Goal: Task Accomplishment & Management: Complete application form

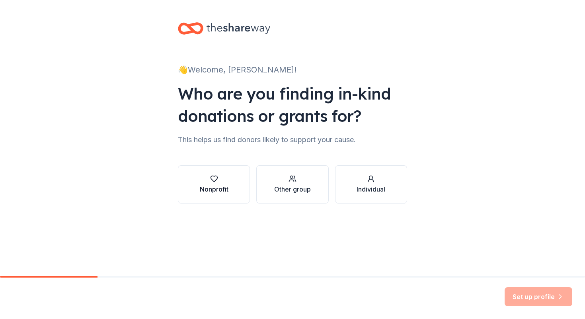
click at [221, 188] on div "Nonprofit" at bounding box center [214, 189] width 29 height 10
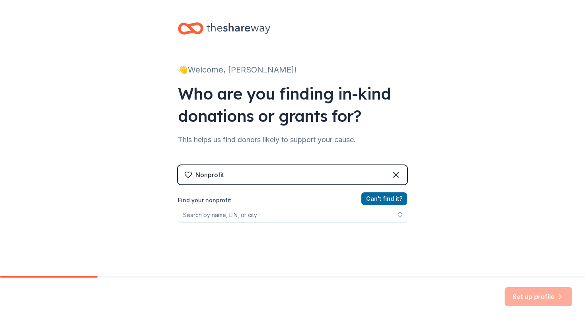
click at [274, 176] on div "Nonprofit" at bounding box center [292, 174] width 229 height 19
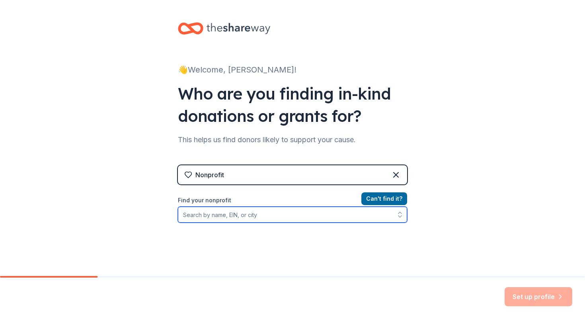
click at [279, 215] on input "Find your nonprofit" at bounding box center [292, 215] width 229 height 16
type input "2"
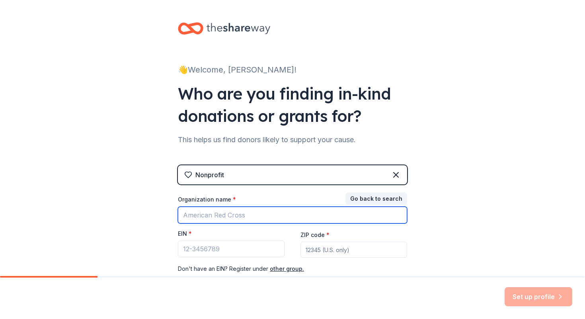
click at [224, 211] on input "Organization name *" at bounding box center [292, 215] width 229 height 17
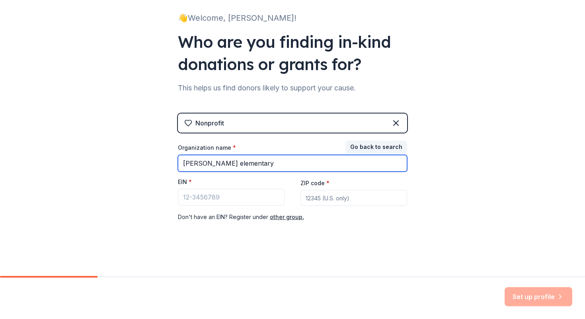
click at [274, 166] on input "whetstone elementary" at bounding box center [292, 163] width 229 height 17
click at [184, 163] on input "whetstone elementary" at bounding box center [292, 163] width 229 height 17
type input "Whetstone elementary"
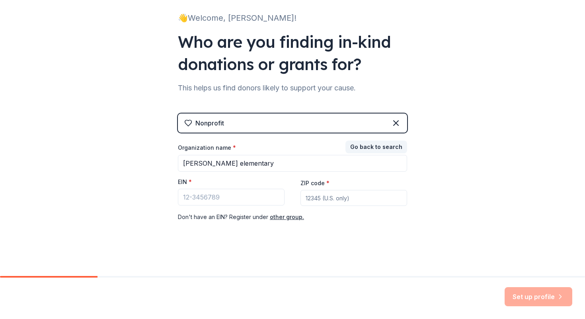
click at [327, 195] on input "ZIP code *" at bounding box center [354, 198] width 107 height 16
type input "20886"
click at [242, 206] on div "EIN *" at bounding box center [231, 192] width 107 height 28
click at [231, 197] on input "EIN *" at bounding box center [231, 197] width 107 height 17
click at [541, 298] on div "Set up profile" at bounding box center [539, 296] width 68 height 19
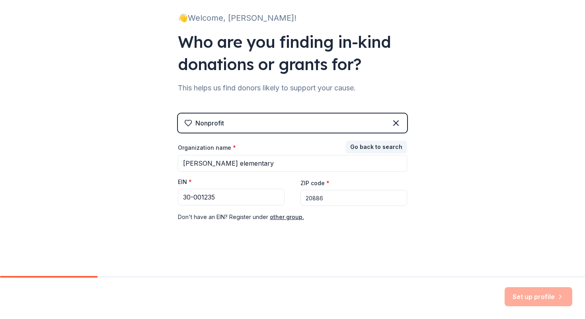
click at [528, 295] on div "Set up profile" at bounding box center [539, 296] width 68 height 19
click at [245, 198] on input "30-001235" at bounding box center [231, 197] width 107 height 17
type input "30-001235"
click at [412, 262] on div "👋 Welcome, Leidy! Who are you finding in-kind donations or grants for? This hel…" at bounding box center [292, 112] width 255 height 328
click at [329, 195] on input "20886" at bounding box center [354, 198] width 107 height 16
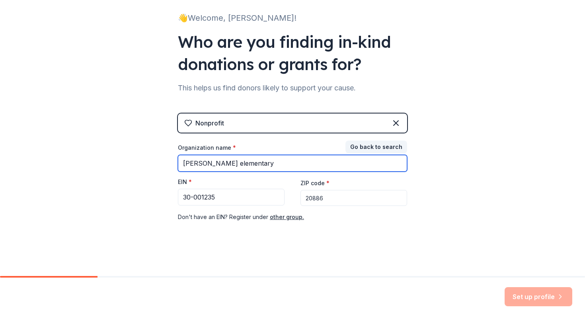
click at [314, 162] on input "Whetstone elementary" at bounding box center [292, 163] width 229 height 17
type input "Whetstone elementary school"
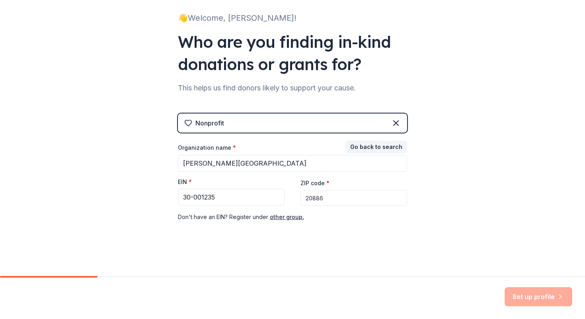
drag, startPoint x: 529, startPoint y: 311, endPoint x: 423, endPoint y: 219, distance: 140.1
click at [529, 311] on div "Set up profile" at bounding box center [292, 298] width 585 height 41
click at [373, 145] on button "Go back to search" at bounding box center [377, 147] width 62 height 13
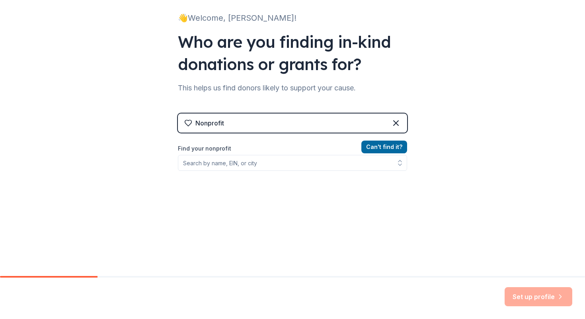
click at [337, 125] on div "Nonprofit" at bounding box center [292, 123] width 229 height 19
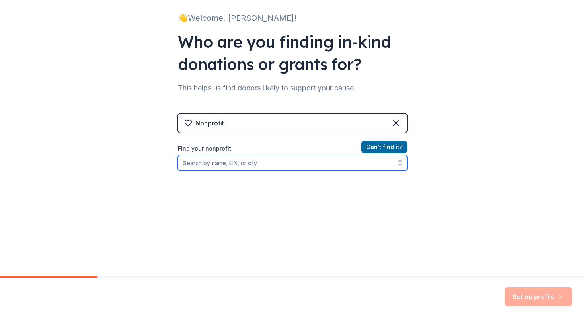
click at [262, 161] on input "Find your nonprofit" at bounding box center [292, 163] width 229 height 16
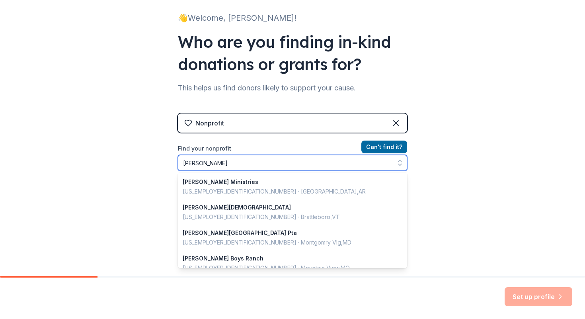
type input "whetstone"
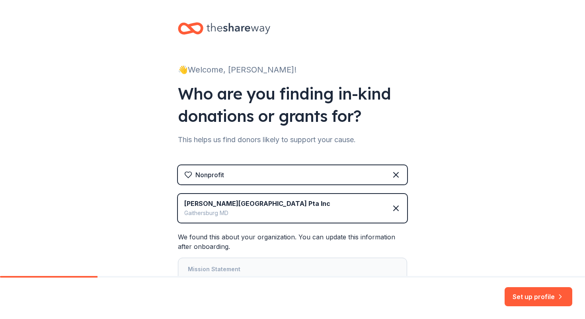
scroll to position [83, 0]
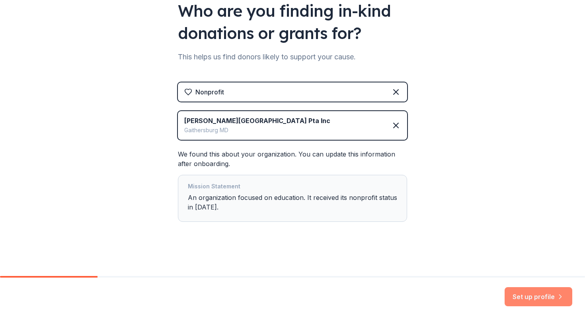
click at [530, 296] on button "Set up profile" at bounding box center [539, 296] width 68 height 19
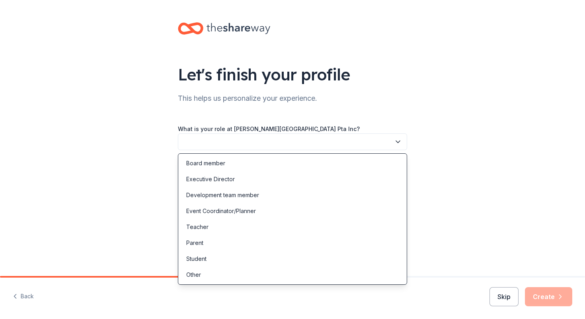
click at [298, 138] on button "button" at bounding box center [292, 141] width 229 height 17
click at [239, 271] on div "Other" at bounding box center [292, 275] width 225 height 16
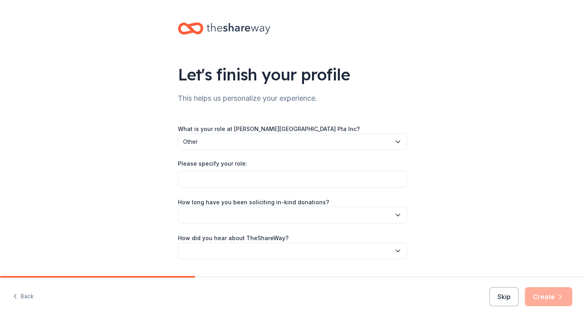
click at [243, 146] on span "Other" at bounding box center [287, 142] width 208 height 10
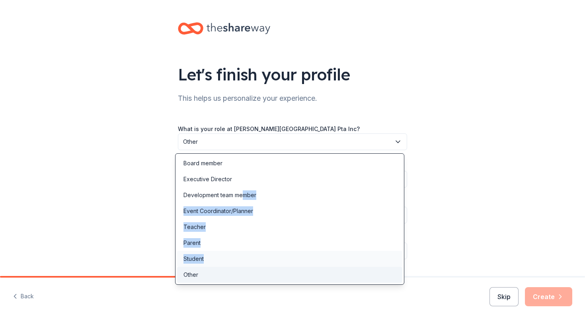
drag, startPoint x: 244, startPoint y: 199, endPoint x: 261, endPoint y: 263, distance: 66.7
click at [261, 263] on div "Board member Executive Director Development team member Event Coordinator/Plann…" at bounding box center [289, 218] width 229 height 131
click at [230, 274] on div "Other" at bounding box center [289, 275] width 225 height 16
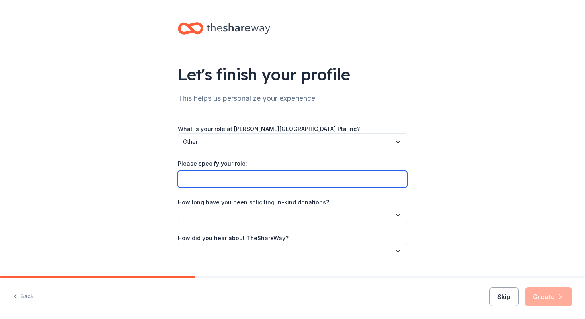
click at [241, 184] on input "Please specify your role:" at bounding box center [292, 179] width 229 height 17
type input "Community School Liaison"
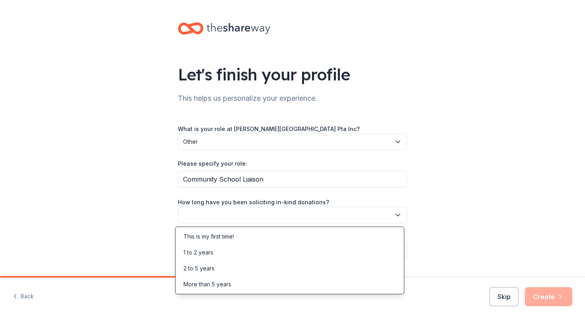
click at [242, 215] on button "button" at bounding box center [292, 215] width 229 height 17
click at [234, 237] on div "This is my first time!" at bounding box center [209, 237] width 51 height 10
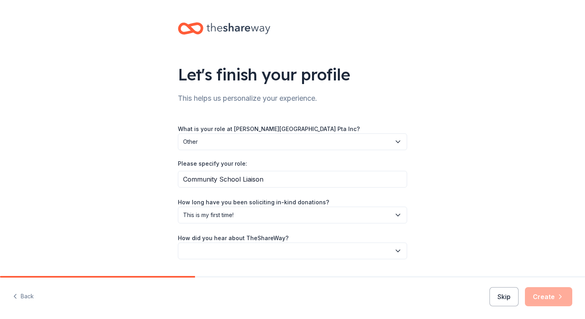
click at [219, 251] on button "button" at bounding box center [292, 251] width 229 height 17
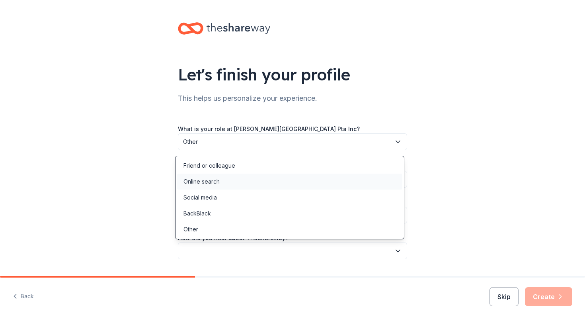
click at [229, 177] on div "Online search" at bounding box center [289, 182] width 225 height 16
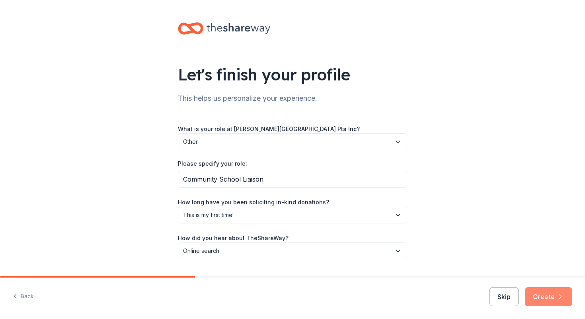
click at [564, 297] on icon "button" at bounding box center [561, 297] width 8 height 8
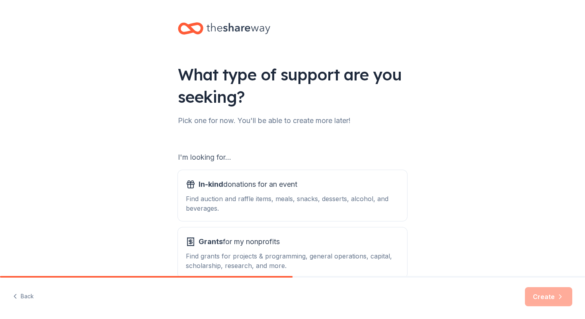
scroll to position [45, 0]
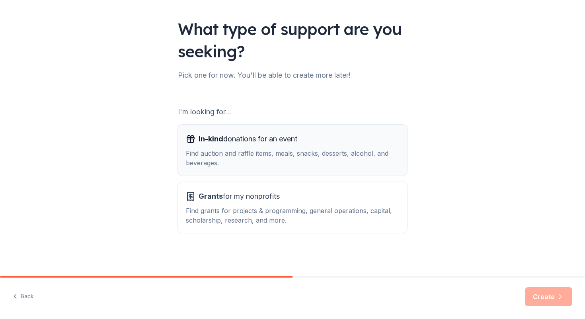
click at [314, 166] on div "Find auction and raffle items, meals, snacks, desserts, alcohol, and beverages." at bounding box center [292, 158] width 213 height 19
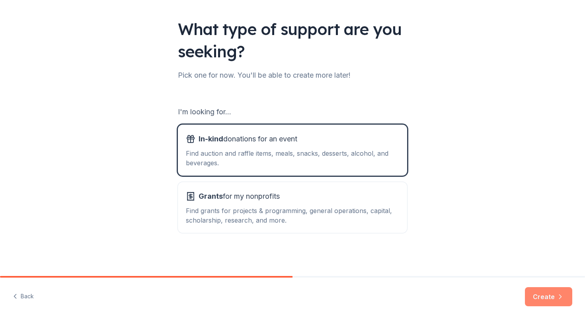
click at [542, 303] on button "Create" at bounding box center [548, 296] width 47 height 19
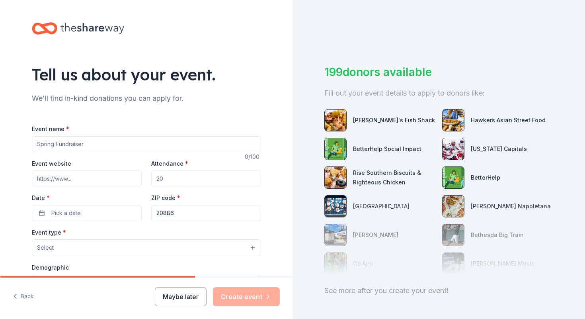
click at [84, 139] on input "Event name *" at bounding box center [146, 144] width 229 height 16
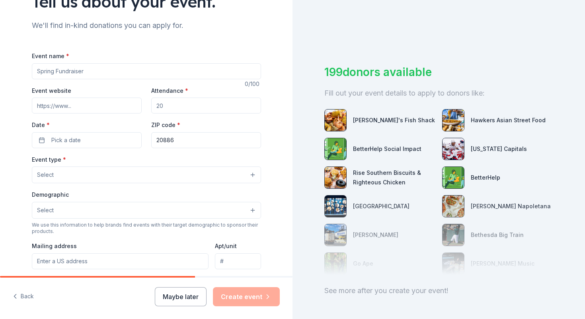
scroll to position [70, 0]
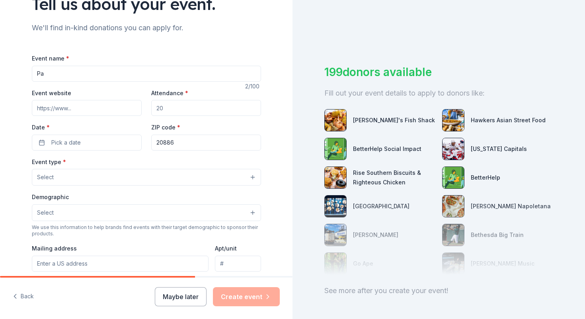
type input "P"
type input "[DATE] Events"
click at [100, 108] on input "Event website" at bounding box center [87, 108] width 110 height 16
click at [163, 107] on input "Attendance *" at bounding box center [206, 108] width 110 height 16
drag, startPoint x: 179, startPoint y: 106, endPoint x: 131, endPoint y: 105, distance: 47.8
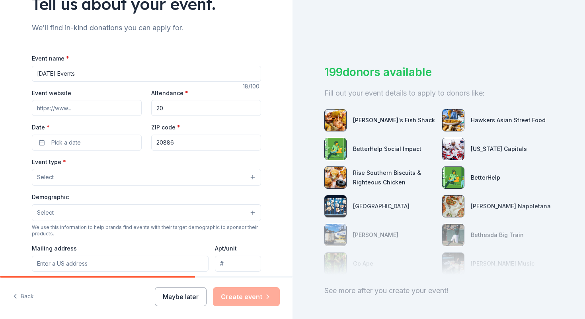
click at [132, 106] on div "Event website Attendance * 20 Date * Pick a date ZIP code * 20886" at bounding box center [146, 119] width 229 height 63
type input "200"
click at [121, 147] on button "Pick a date" at bounding box center [87, 143] width 110 height 16
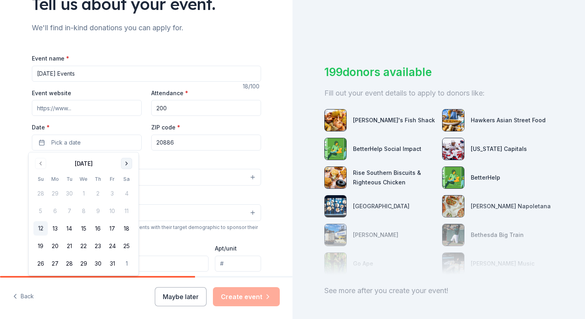
click at [125, 164] on button "Go to next month" at bounding box center [126, 163] width 11 height 11
click at [125, 211] on button "8" at bounding box center [126, 211] width 14 height 14
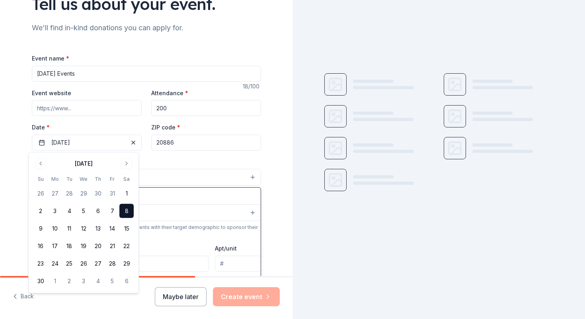
click at [172, 170] on button "Select" at bounding box center [146, 177] width 229 height 17
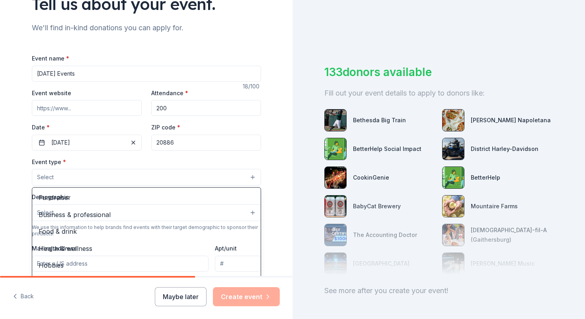
click at [168, 161] on div "Event type * Select Fundraiser Business & professional Food & drink Health & we…" at bounding box center [146, 171] width 229 height 29
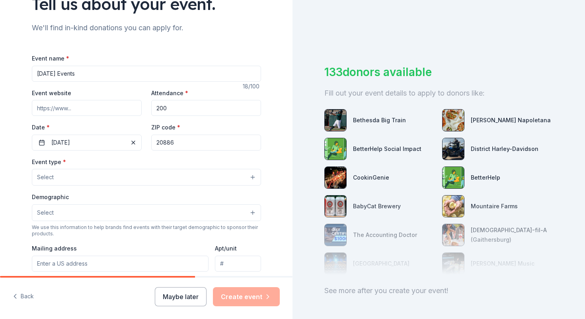
click at [133, 174] on button "Select" at bounding box center [146, 177] width 229 height 17
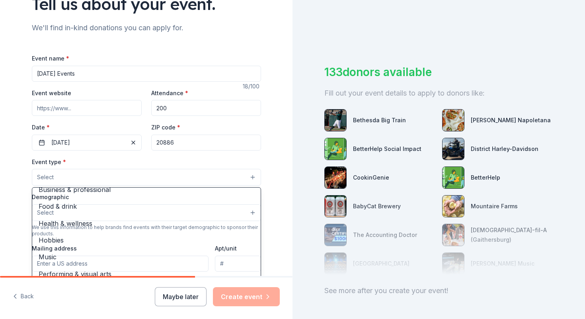
scroll to position [26, 0]
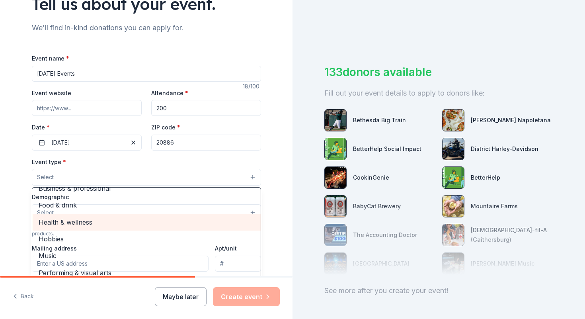
click at [146, 217] on span "Health & wellness" at bounding box center [147, 222] width 216 height 10
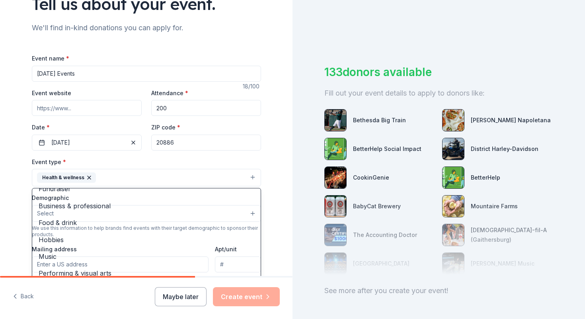
click at [212, 163] on div "Event type * Health & wellness Fundraiser Business & professional Food & drink …" at bounding box center [146, 172] width 229 height 30
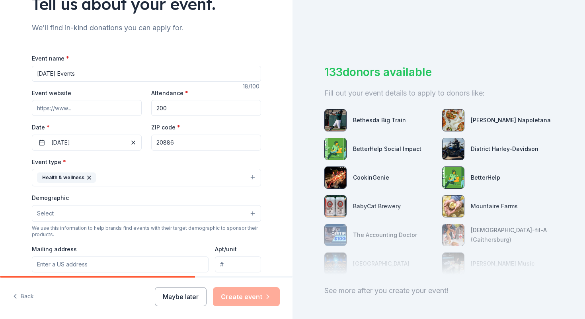
click at [189, 179] on button "Health & wellness" at bounding box center [146, 178] width 229 height 18
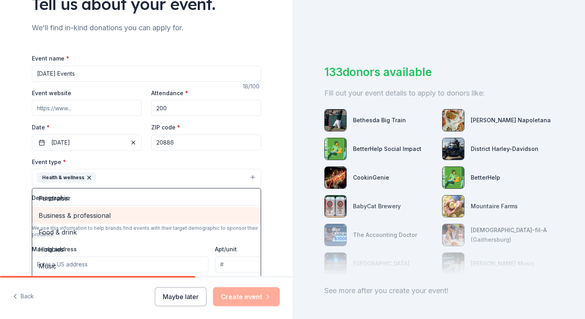
click at [171, 209] on div "Business & professional" at bounding box center [146, 215] width 229 height 17
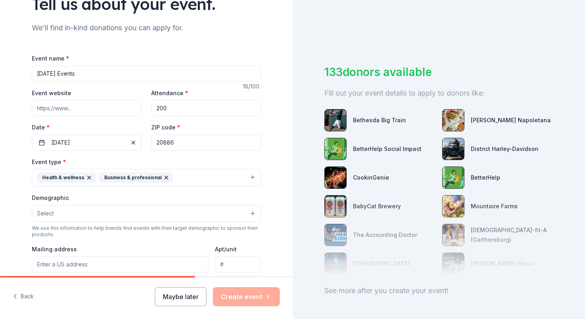
click at [200, 178] on button "Health & wellness Business & professional" at bounding box center [146, 178] width 229 height 18
click at [38, 213] on span "Select" at bounding box center [45, 214] width 17 height 10
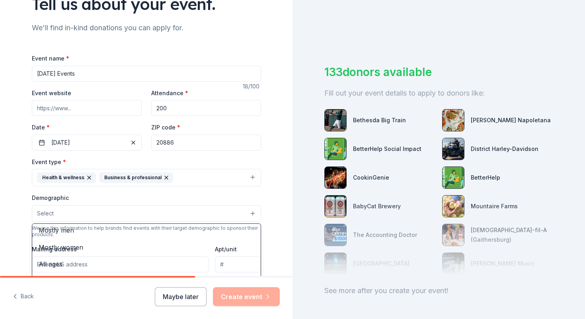
scroll to position [0, 0]
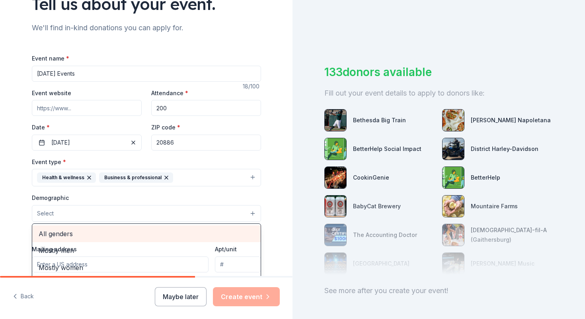
click at [145, 235] on span "All genders" at bounding box center [147, 234] width 216 height 10
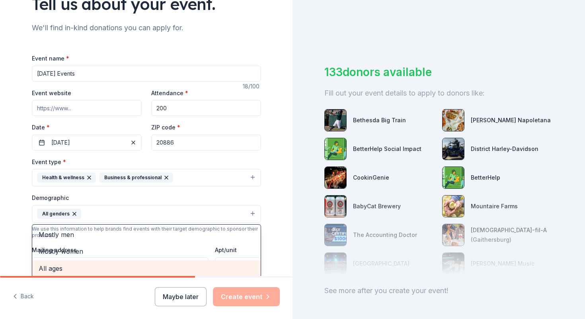
click at [133, 266] on span "All ages" at bounding box center [147, 268] width 216 height 10
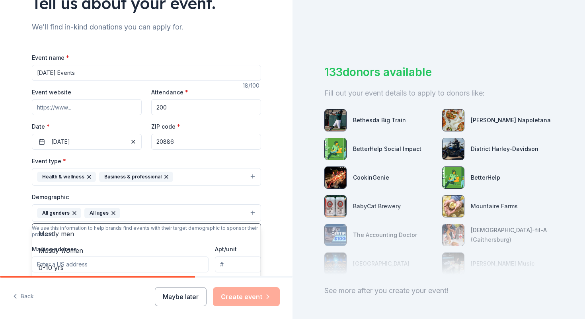
scroll to position [190, 0]
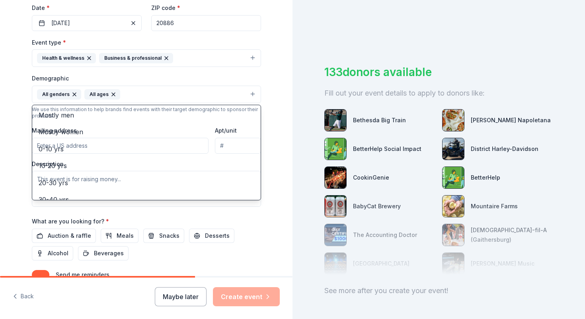
click at [272, 106] on div "Tell us about your event. We'll find in-kind donations you can apply for. Event…" at bounding box center [146, 76] width 293 height 532
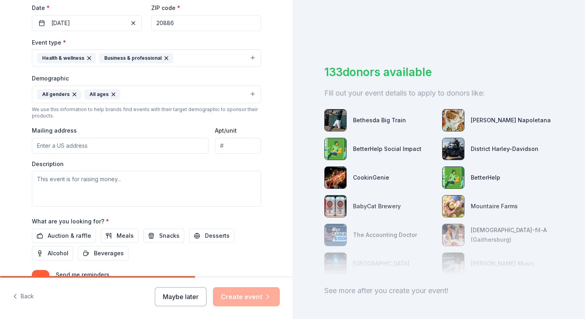
click at [163, 144] on input "Mailing address" at bounding box center [120, 146] width 177 height 16
click at [137, 145] on input "Mailing address" at bounding box center [120, 146] width 177 height 16
paste input "19201 Thomas Farm Road Gaithersburg, MD 20879"
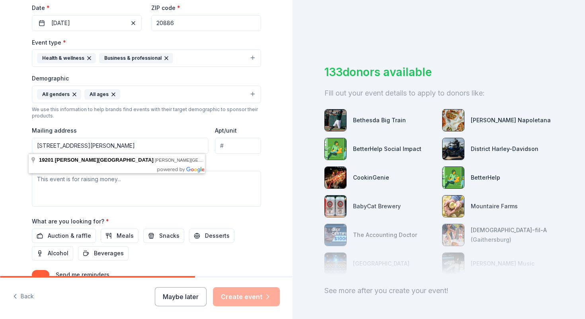
type input "19201 Thomas Farm Road Gaithersburg, MD 20879"
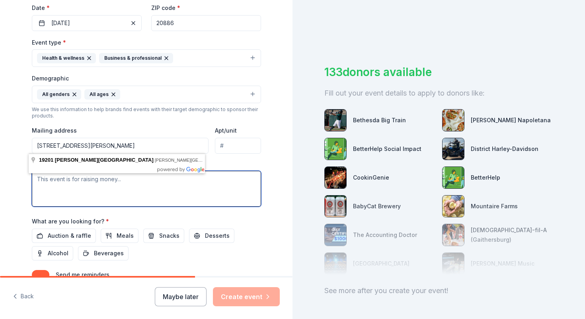
click at [51, 182] on textarea at bounding box center [146, 189] width 229 height 36
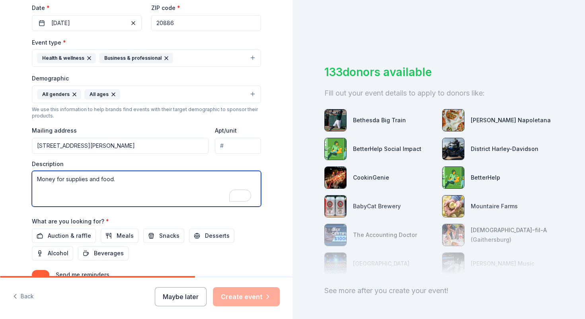
type textarea "Money for supplies and food."
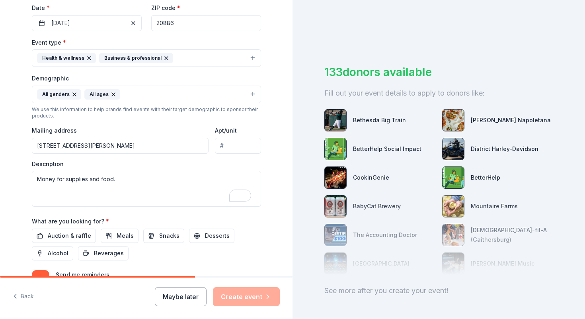
click at [0, 203] on div "Tell us about your event. We'll find in-kind donations you can apply for. Event…" at bounding box center [146, 76] width 293 height 532
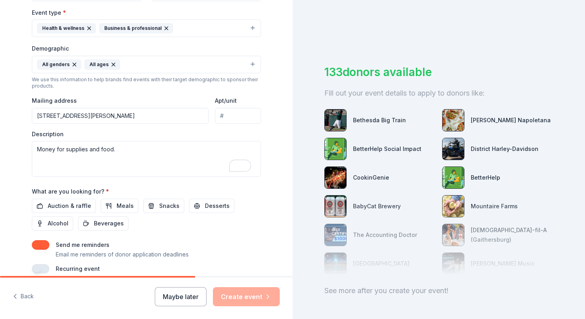
scroll to position [0, 0]
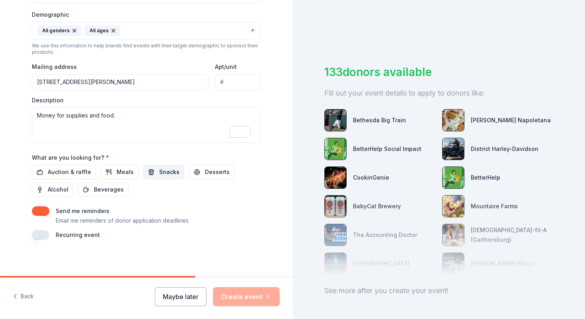
click at [162, 172] on span "Snacks" at bounding box center [169, 172] width 20 height 10
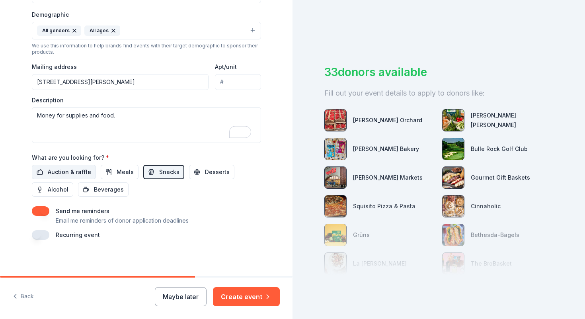
click at [55, 168] on span "Auction & raffle" at bounding box center [69, 172] width 43 height 10
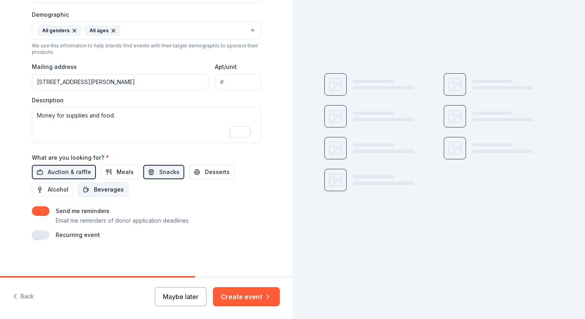
click at [104, 188] on span "Beverages" at bounding box center [109, 190] width 30 height 10
click at [239, 298] on button "Create event" at bounding box center [246, 296] width 67 height 19
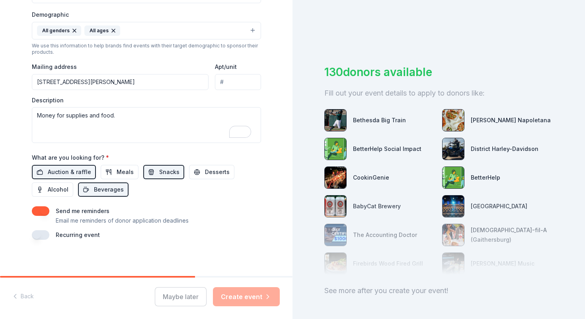
scroll to position [256, 0]
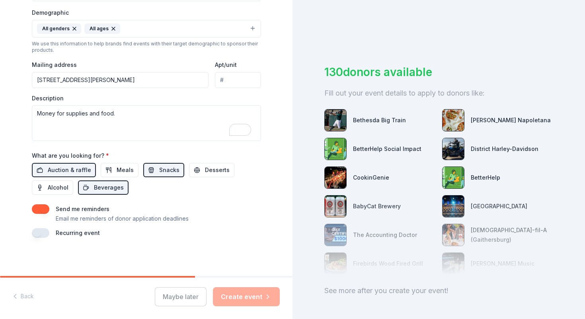
click at [241, 299] on div "Maybe later Create event" at bounding box center [217, 296] width 125 height 19
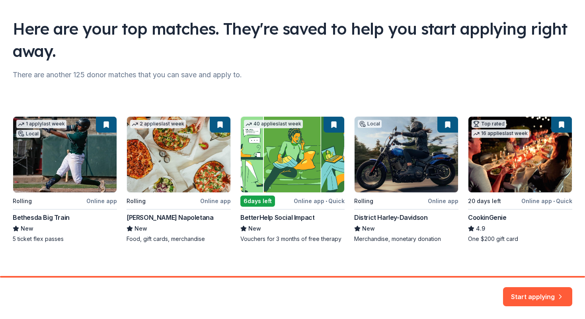
drag, startPoint x: 585, startPoint y: 69, endPoint x: 585, endPoint y: 155, distance: 85.6
click at [585, 155] on div "Here are your top matches. They're saved to help you start applying right away.…" at bounding box center [292, 138] width 585 height 276
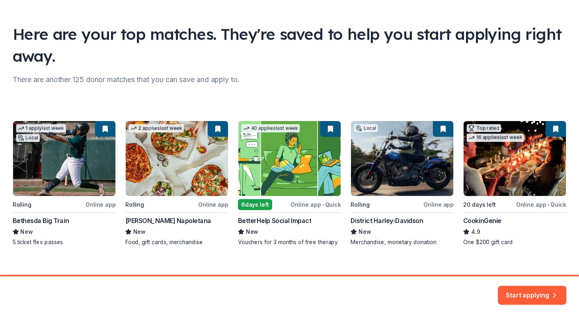
scroll to position [51, 0]
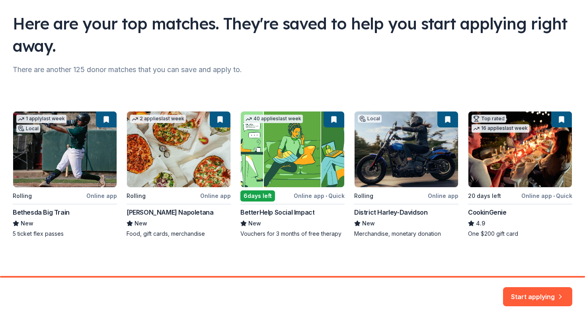
drag, startPoint x: 585, startPoint y: 155, endPoint x: 585, endPoint y: 173, distance: 18.3
click at [585, 173] on div "Here are your top matches. They're saved to help you start applying right away.…" at bounding box center [292, 138] width 585 height 276
click at [527, 301] on button "Start applying" at bounding box center [537, 293] width 69 height 19
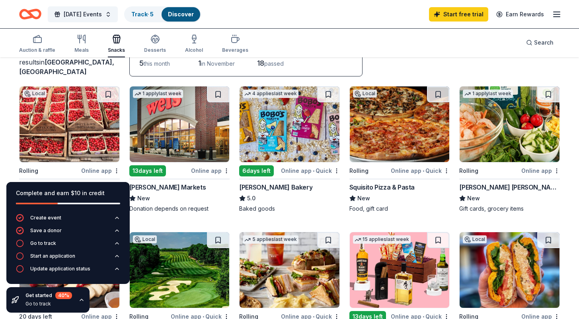
scroll to position [59, 0]
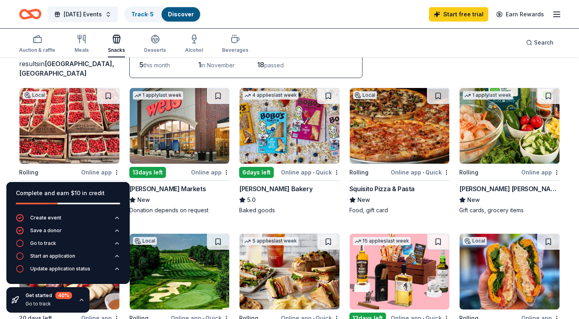
click at [92, 129] on img at bounding box center [70, 126] width 100 height 76
click at [159, 137] on img at bounding box center [180, 126] width 100 height 76
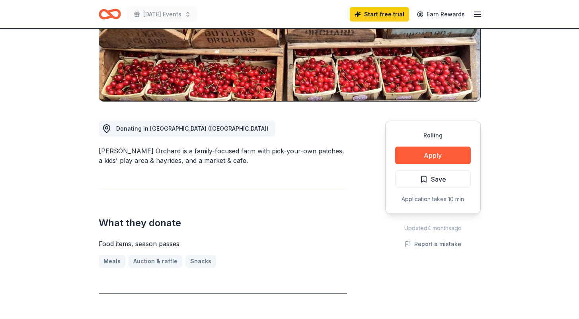
scroll to position [141, 0]
click at [430, 157] on button "Apply" at bounding box center [433, 155] width 76 height 18
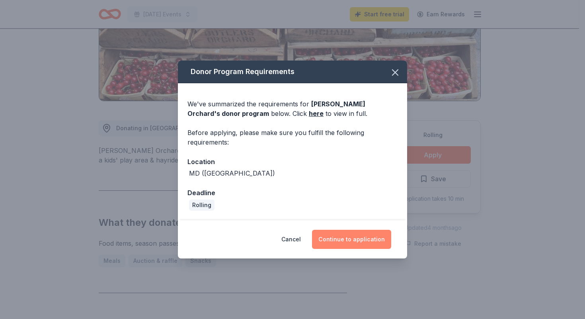
click at [340, 238] on button "Continue to application" at bounding box center [351, 239] width 79 height 19
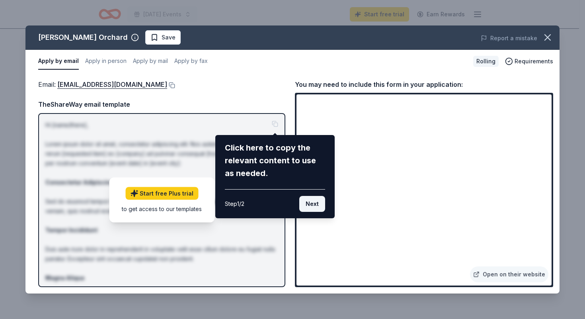
click at [313, 207] on button "Next" at bounding box center [312, 204] width 26 height 16
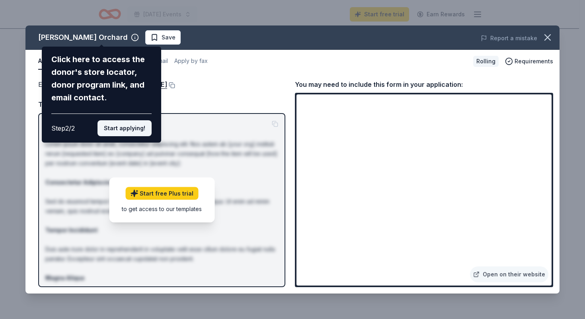
click at [125, 129] on button "Start applying!" at bounding box center [125, 128] width 54 height 16
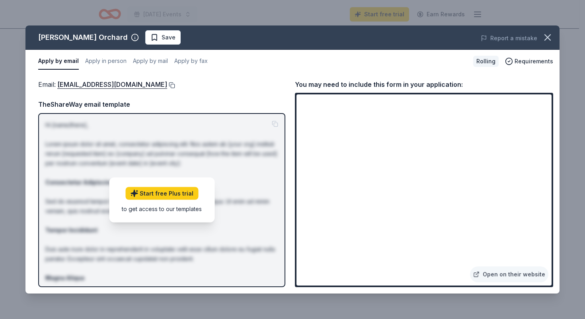
click at [167, 84] on button at bounding box center [171, 85] width 8 height 6
click at [550, 37] on icon "button" at bounding box center [547, 37] width 11 height 11
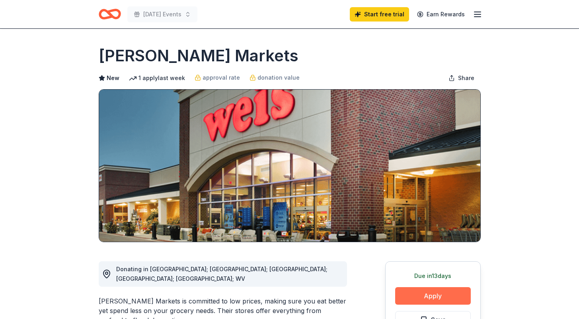
click at [426, 296] on button "Apply" at bounding box center [433, 296] width 76 height 18
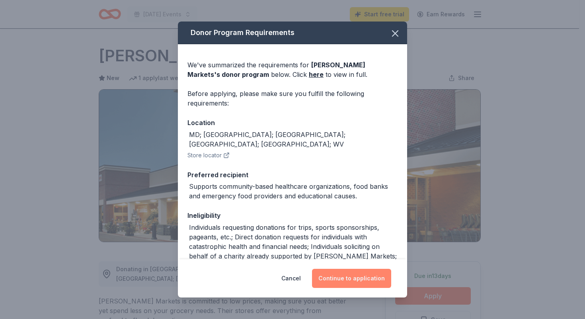
click at [334, 283] on button "Continue to application" at bounding box center [351, 278] width 79 height 19
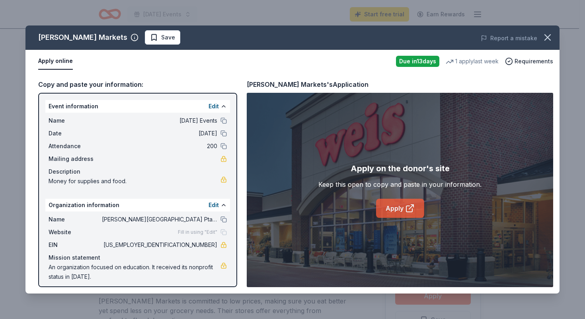
click at [393, 209] on link "Apply" at bounding box center [400, 208] width 48 height 19
drag, startPoint x: 41, startPoint y: 98, endPoint x: 151, endPoint y: 177, distance: 135.5
click at [151, 178] on div "Event information Edit Name Family Day Events Date 11/08/25 Attendance 200 Mail…" at bounding box center [137, 190] width 199 height 194
drag, startPoint x: 237, startPoint y: 157, endPoint x: 233, endPoint y: 224, distance: 67.0
click at [233, 225] on div "Event information Edit Name Family Day Events Date 11/08/25 Attendance 200 Mail…" at bounding box center [137, 190] width 199 height 194
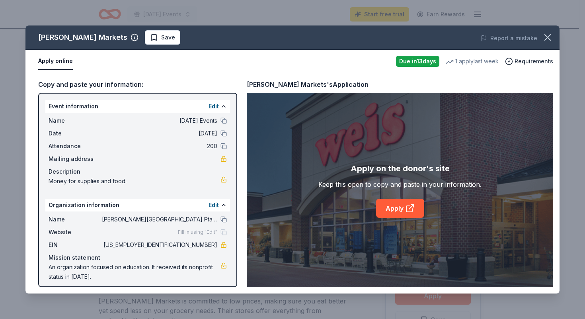
scroll to position [5, 0]
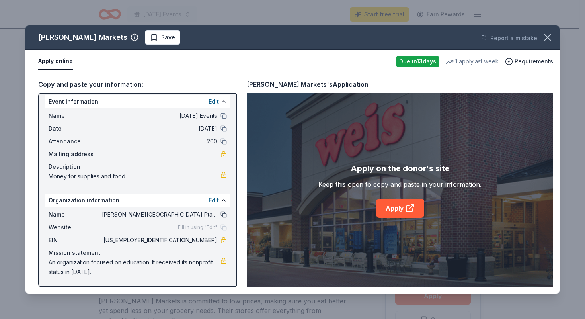
click at [221, 216] on button at bounding box center [224, 214] width 6 height 6
drag, startPoint x: 176, startPoint y: 239, endPoint x: 210, endPoint y: 241, distance: 34.3
click at [210, 241] on span "33-3929030" at bounding box center [159, 240] width 115 height 10
drag, startPoint x: 210, startPoint y: 241, endPoint x: 167, endPoint y: 241, distance: 43.0
click at [167, 241] on span "33-3929030" at bounding box center [159, 240] width 115 height 10
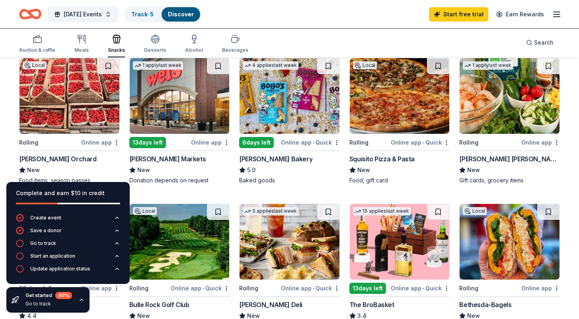
scroll to position [54, 0]
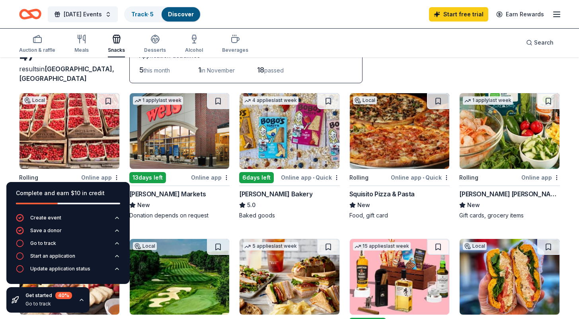
click at [511, 121] on img at bounding box center [510, 131] width 100 height 76
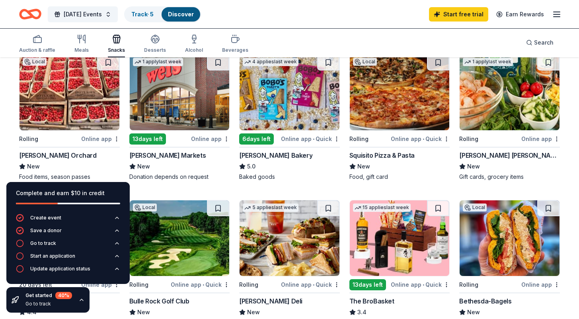
scroll to position [93, 0]
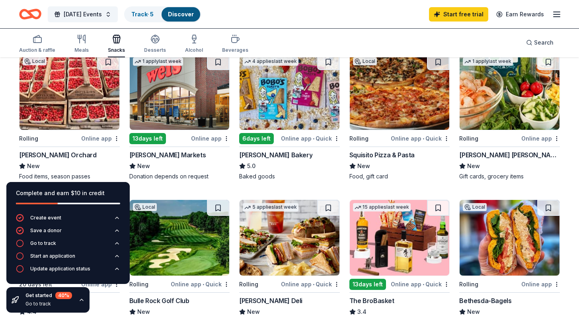
click at [513, 123] on img at bounding box center [510, 92] width 100 height 76
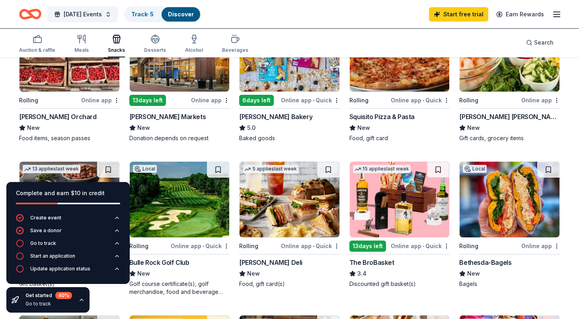
scroll to position [116, 0]
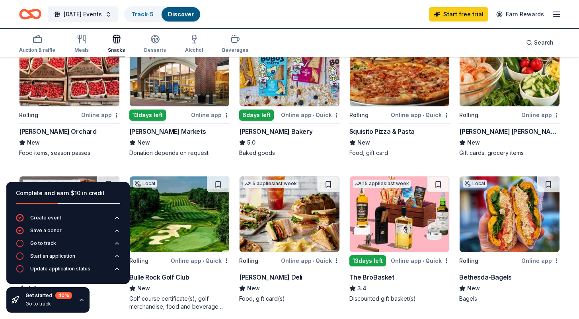
click at [516, 213] on img at bounding box center [510, 214] width 100 height 76
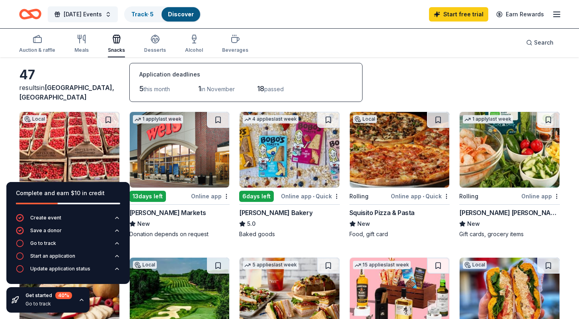
scroll to position [0, 0]
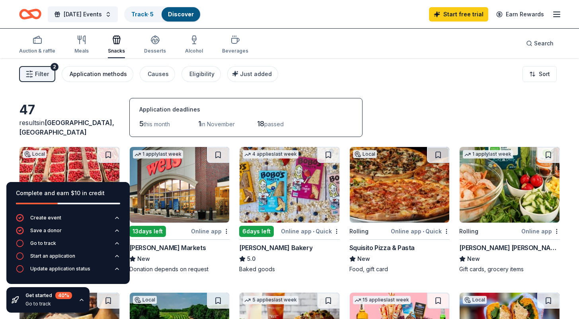
click at [112, 75] on div "Application methods" at bounding box center [98, 74] width 57 height 10
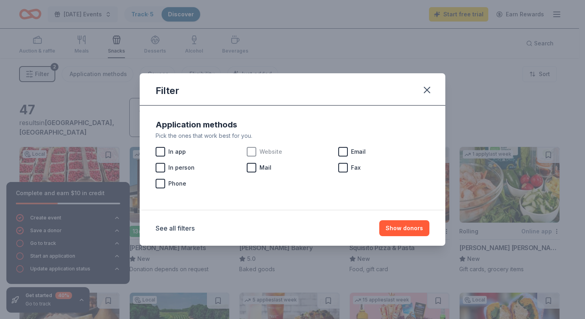
click at [254, 151] on div at bounding box center [252, 152] width 10 height 10
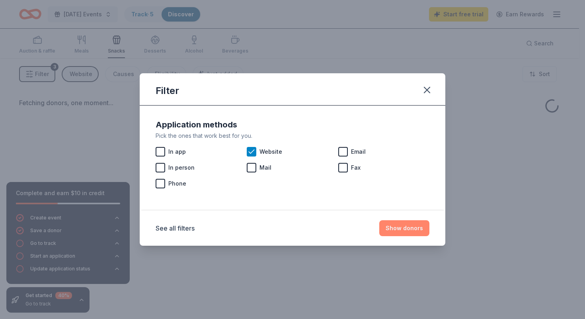
click at [416, 236] on button "Show donors" at bounding box center [405, 228] width 50 height 16
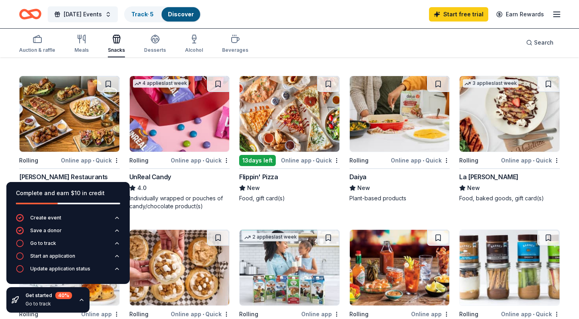
scroll to position [376, 0]
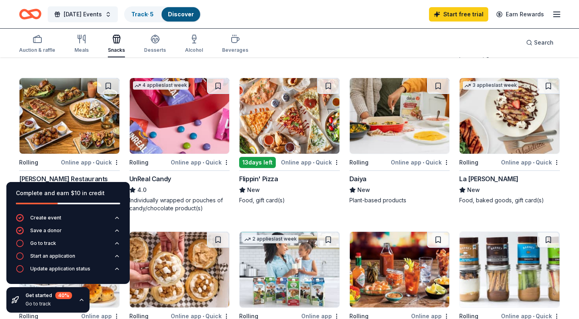
click at [286, 115] on img at bounding box center [290, 116] width 100 height 76
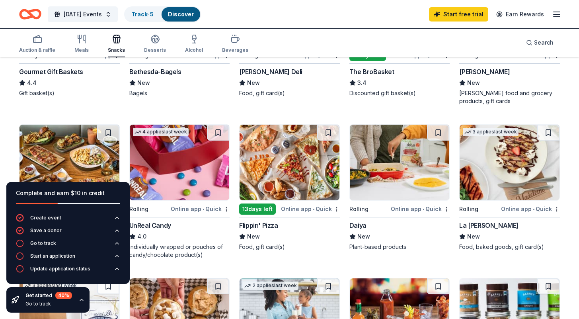
scroll to position [325, 0]
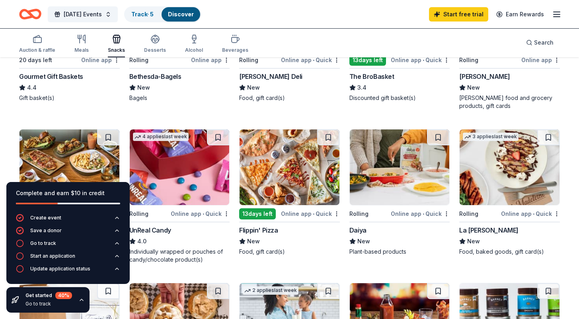
click at [490, 138] on div "3 applies last week" at bounding box center [491, 137] width 56 height 8
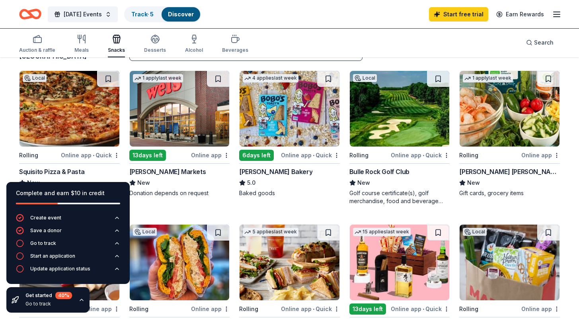
scroll to position [77, 0]
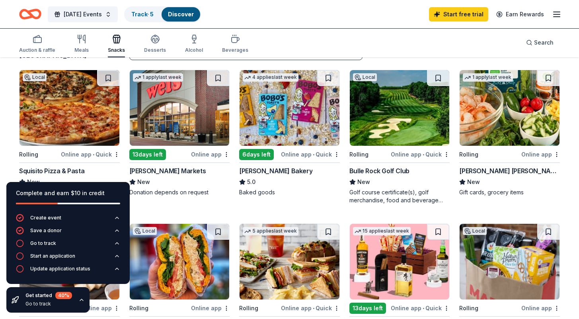
click at [292, 97] on img at bounding box center [290, 108] width 100 height 76
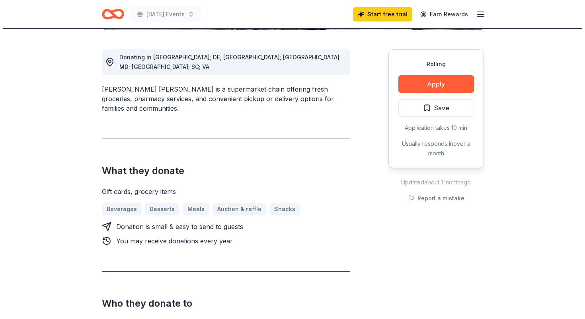
scroll to position [213, 0]
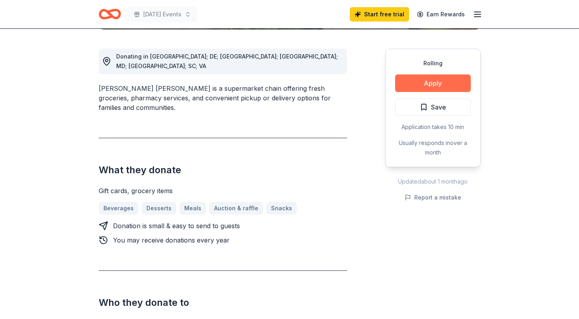
click at [401, 80] on button "Apply" at bounding box center [433, 83] width 76 height 18
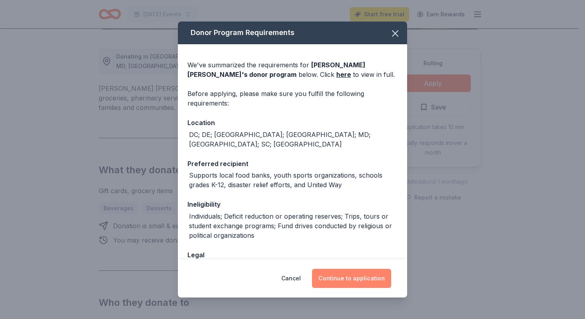
click at [366, 280] on button "Continue to application" at bounding box center [351, 278] width 79 height 19
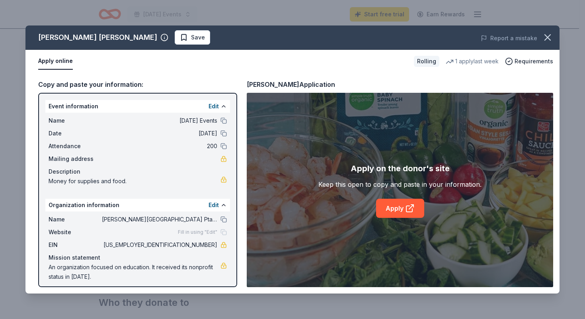
click at [391, 198] on div "Apply on the donor's site Keep this open to copy and paste in your information.…" at bounding box center [400, 190] width 163 height 56
click at [392, 203] on link "Apply" at bounding box center [400, 208] width 48 height 19
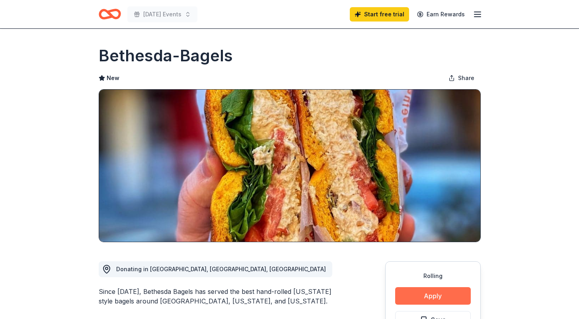
click at [406, 296] on button "Apply" at bounding box center [433, 296] width 76 height 18
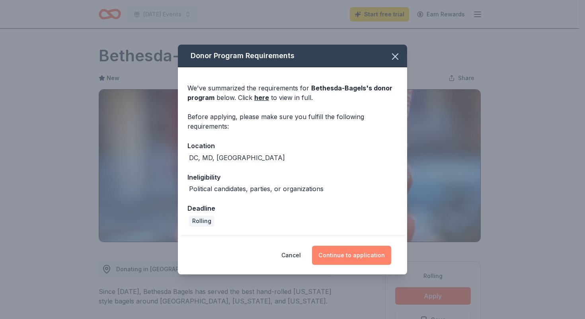
click at [342, 257] on button "Continue to application" at bounding box center [351, 255] width 79 height 19
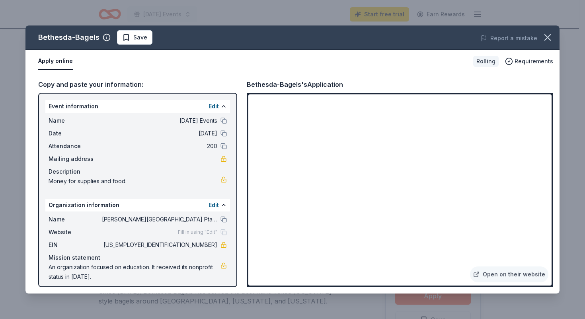
click at [56, 63] on button "Apply online" at bounding box center [55, 61] width 35 height 17
click at [549, 35] on icon "button" at bounding box center [547, 37] width 11 height 11
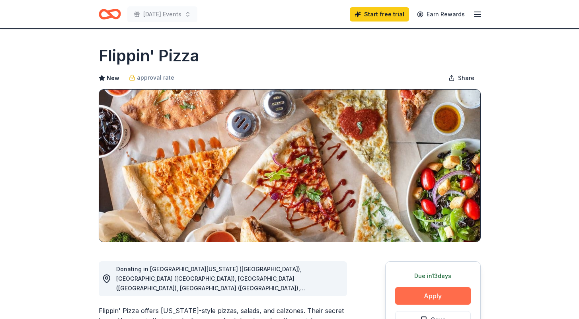
click at [421, 294] on button "Apply" at bounding box center [433, 296] width 76 height 18
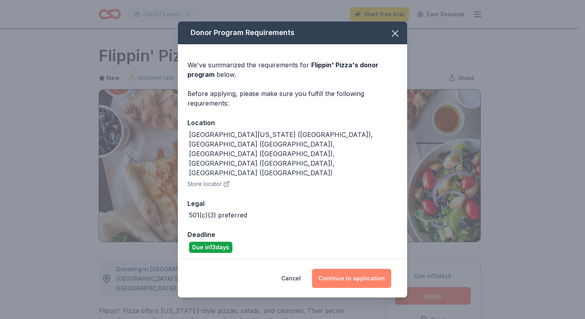
click at [340, 269] on button "Continue to application" at bounding box center [351, 278] width 79 height 19
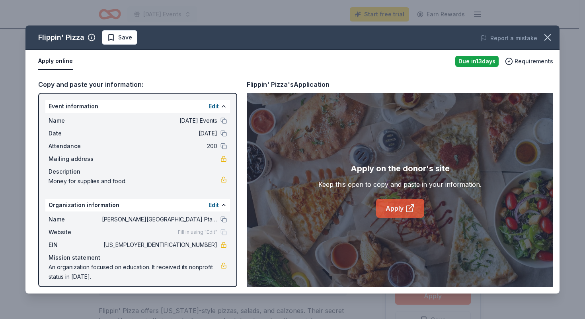
click at [399, 207] on link "Apply" at bounding box center [400, 208] width 48 height 19
click at [548, 43] on button "button" at bounding box center [548, 38] width 18 height 18
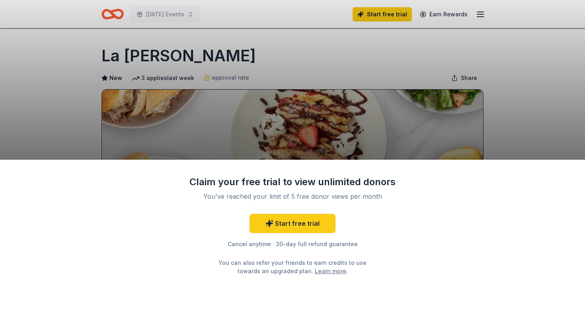
click at [497, 108] on div "Claim your free trial to view unlimited donors You've reached your limit of 5 f…" at bounding box center [292, 159] width 585 height 319
click at [457, 91] on div "Claim your free trial to view unlimited donors You've reached your limit of 5 f…" at bounding box center [292, 159] width 585 height 319
drag, startPoint x: 583, startPoint y: 43, endPoint x: 559, endPoint y: 213, distance: 172.6
click at [559, 213] on div "Claim your free trial to view unlimited donors You've reached your limit of 5 f…" at bounding box center [292, 159] width 585 height 319
click at [535, 119] on div "Claim your free trial to view unlimited donors You've reached your limit of 5 f…" at bounding box center [292, 159] width 585 height 319
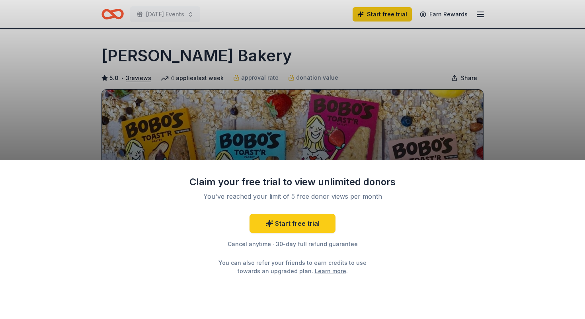
click at [498, 78] on div "Claim your free trial to view unlimited donors You've reached your limit of 5 f…" at bounding box center [292, 159] width 585 height 319
drag, startPoint x: 585, startPoint y: 24, endPoint x: 584, endPoint y: 198, distance: 174.0
click at [579, 198] on div "Claim your free trial to view unlimited donors You've reached your limit of 5 f…" at bounding box center [292, 159] width 585 height 319
